Goal: Task Accomplishment & Management: Use online tool/utility

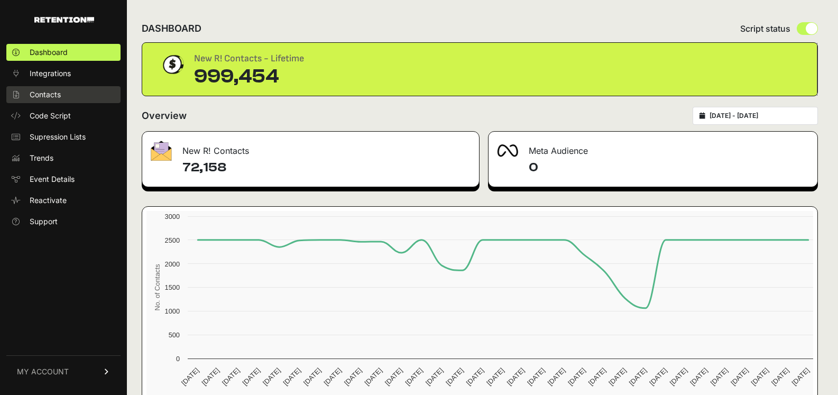
click at [57, 99] on span "Contacts" at bounding box center [45, 94] width 31 height 11
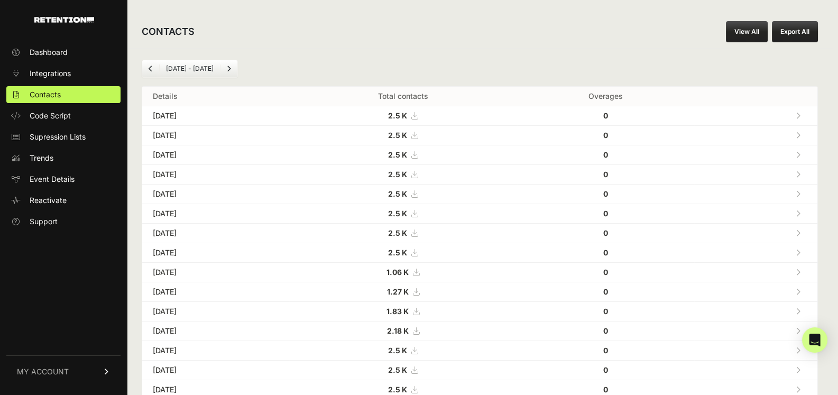
click at [185, 117] on td "[DATE]" at bounding box center [215, 116] width 147 height 20
click at [797, 115] on link at bounding box center [798, 116] width 17 height 22
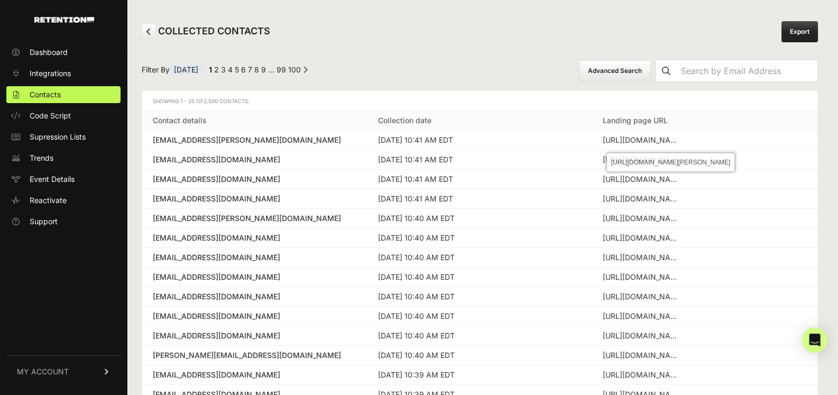
click at [659, 139] on div "https://www.christianpost.com/news/popular-worship-leader-steffany-gretzinger-l…" at bounding box center [642, 140] width 79 height 11
